Goal: Task Accomplishment & Management: Manage account settings

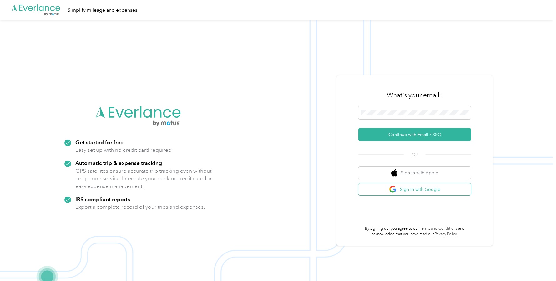
click at [417, 188] on button "Sign in with Google" at bounding box center [415, 189] width 113 height 12
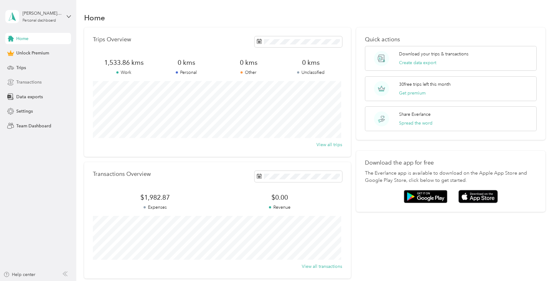
click at [29, 79] on span "Transactions" at bounding box center [28, 82] width 25 height 7
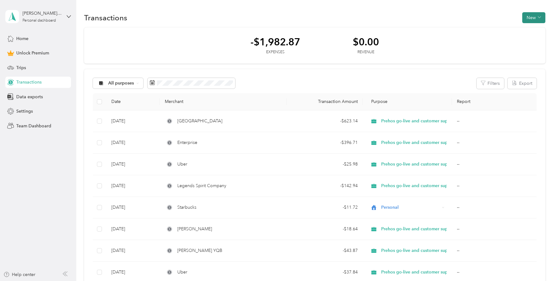
click at [534, 16] on button "New" at bounding box center [534, 17] width 23 height 11
click at [534, 27] on span "Expense" at bounding box center [531, 29] width 17 height 7
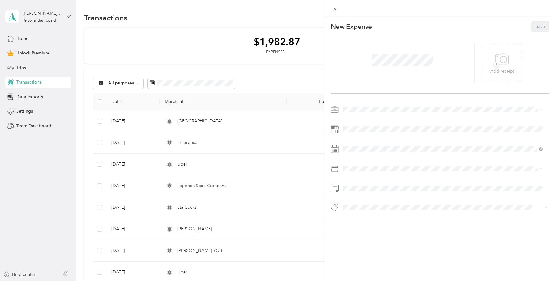
click at [396, 142] on span "Prehos go-live and customer support" at bounding box center [382, 142] width 74 height 5
click at [500, 63] on icon at bounding box center [502, 59] width 14 height 17
click at [416, 214] on div "Business Meals & Entertainment" at bounding box center [442, 215] width 195 height 7
click at [538, 28] on button "Save" at bounding box center [541, 26] width 18 height 11
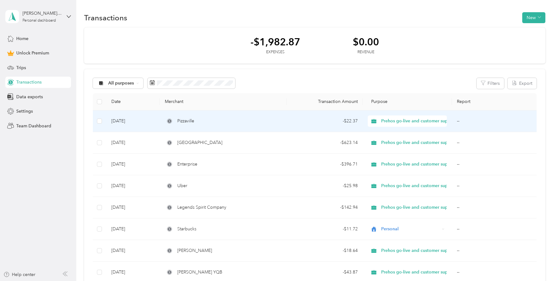
click at [497, 122] on td "--" at bounding box center [494, 121] width 85 height 22
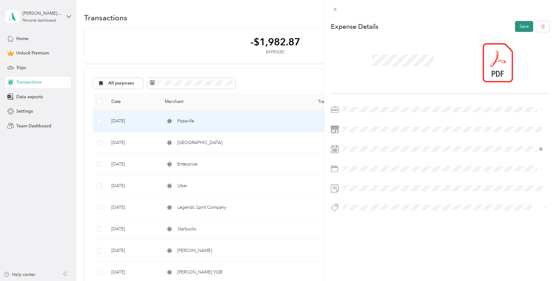
click at [517, 26] on button "Save" at bounding box center [524, 26] width 18 height 11
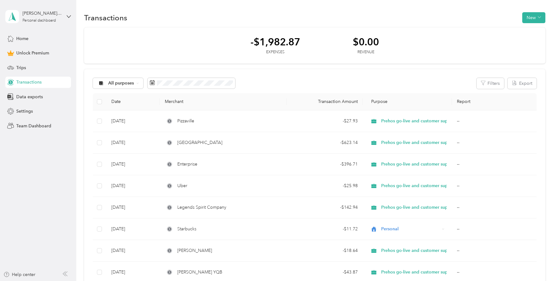
click at [288, 82] on div "All purposes Filters Export" at bounding box center [315, 83] width 444 height 11
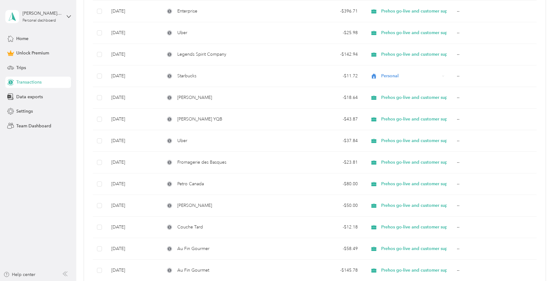
scroll to position [399, 0]
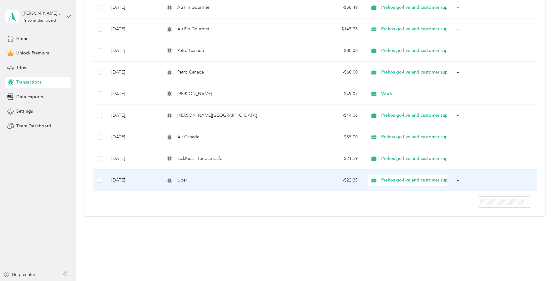
click at [192, 177] on div "Uber" at bounding box center [223, 180] width 117 height 7
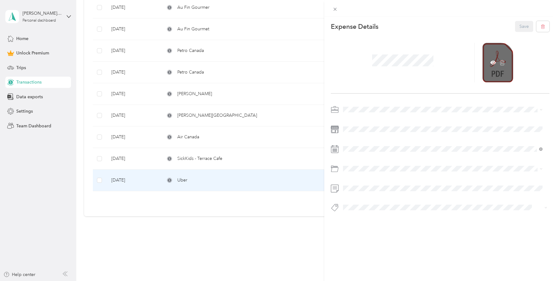
click at [507, 61] on div at bounding box center [498, 62] width 31 height 39
click at [491, 62] on icon at bounding box center [494, 63] width 6 height 4
